Goal: Communication & Community: Ask a question

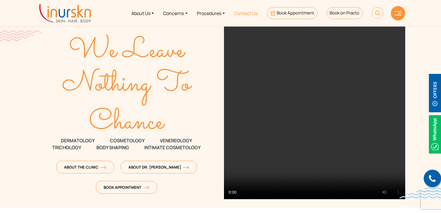
click at [245, 13] on link "Contact Us" at bounding box center [246, 13] width 33 height 22
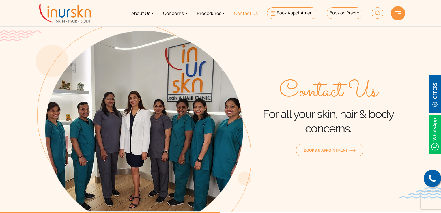
click at [247, 14] on link "Contact Us" at bounding box center [246, 13] width 33 height 22
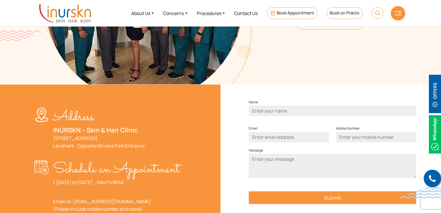
scroll to position [144, 0]
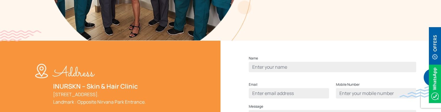
scroll to position [202, 0]
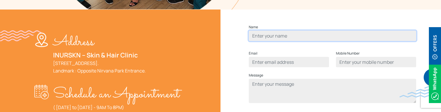
click at [291, 41] on input "Contact form" at bounding box center [332, 36] width 167 height 10
click at [267, 41] on input "Contact form" at bounding box center [332, 36] width 167 height 10
type input "ayub"
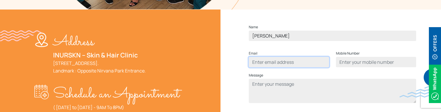
click at [274, 67] on input "Contact form" at bounding box center [289, 62] width 80 height 10
type input "ayub@gmail.com"
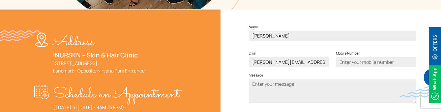
click at [349, 57] on label "Mobile Number" at bounding box center [348, 53] width 24 height 7
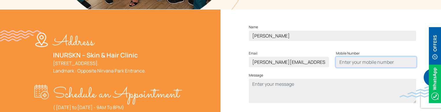
click at [350, 67] on input "Contact form" at bounding box center [376, 62] width 80 height 10
type input "9137465122"
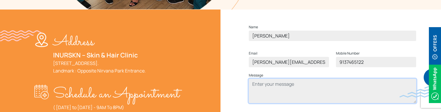
click at [301, 90] on textarea "Contact form" at bounding box center [332, 91] width 167 height 24
type textarea "test"
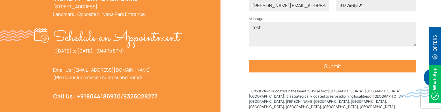
scroll to position [260, 0]
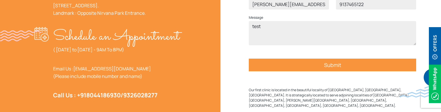
click at [322, 71] on input "Submit" at bounding box center [332, 65] width 167 height 13
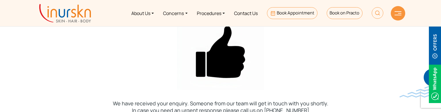
click at [297, 71] on div at bounding box center [220, 51] width 441 height 75
